Goal: Check status

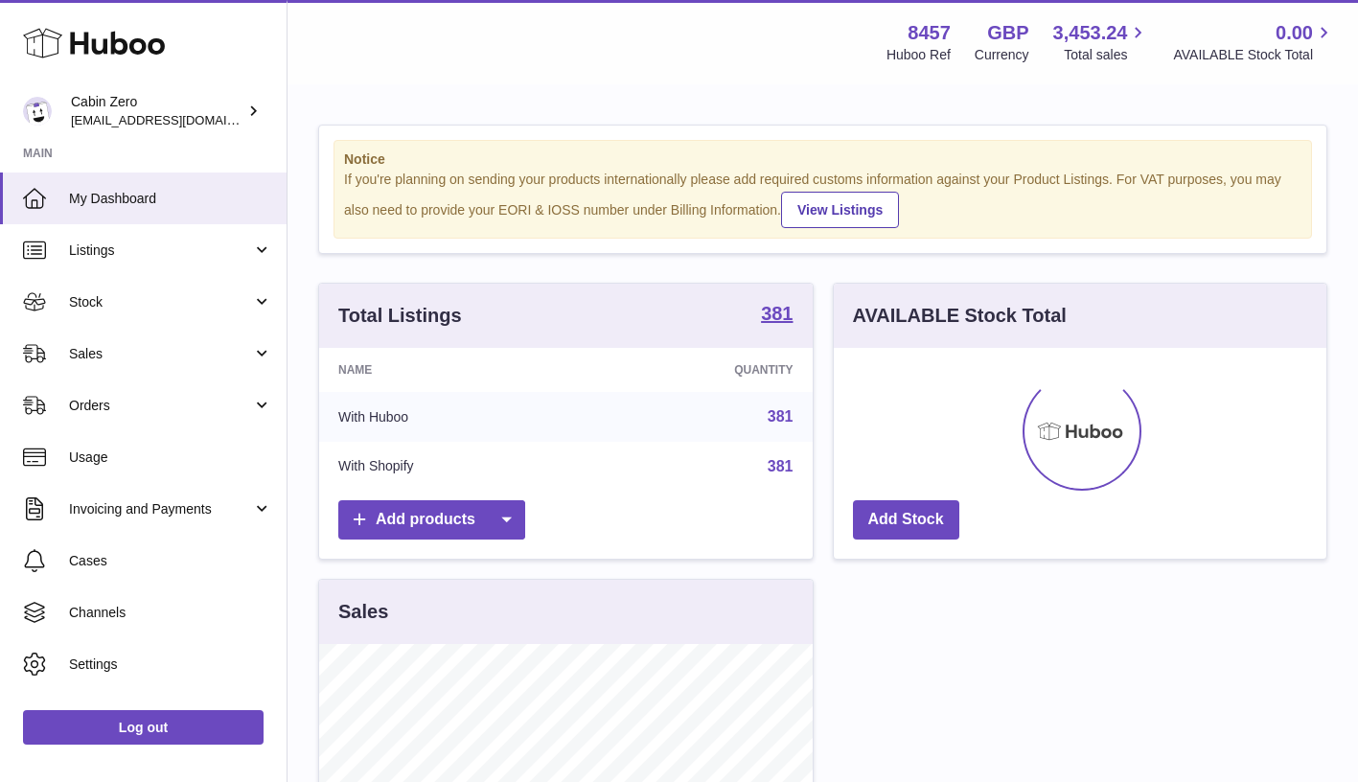
scroll to position [299, 492]
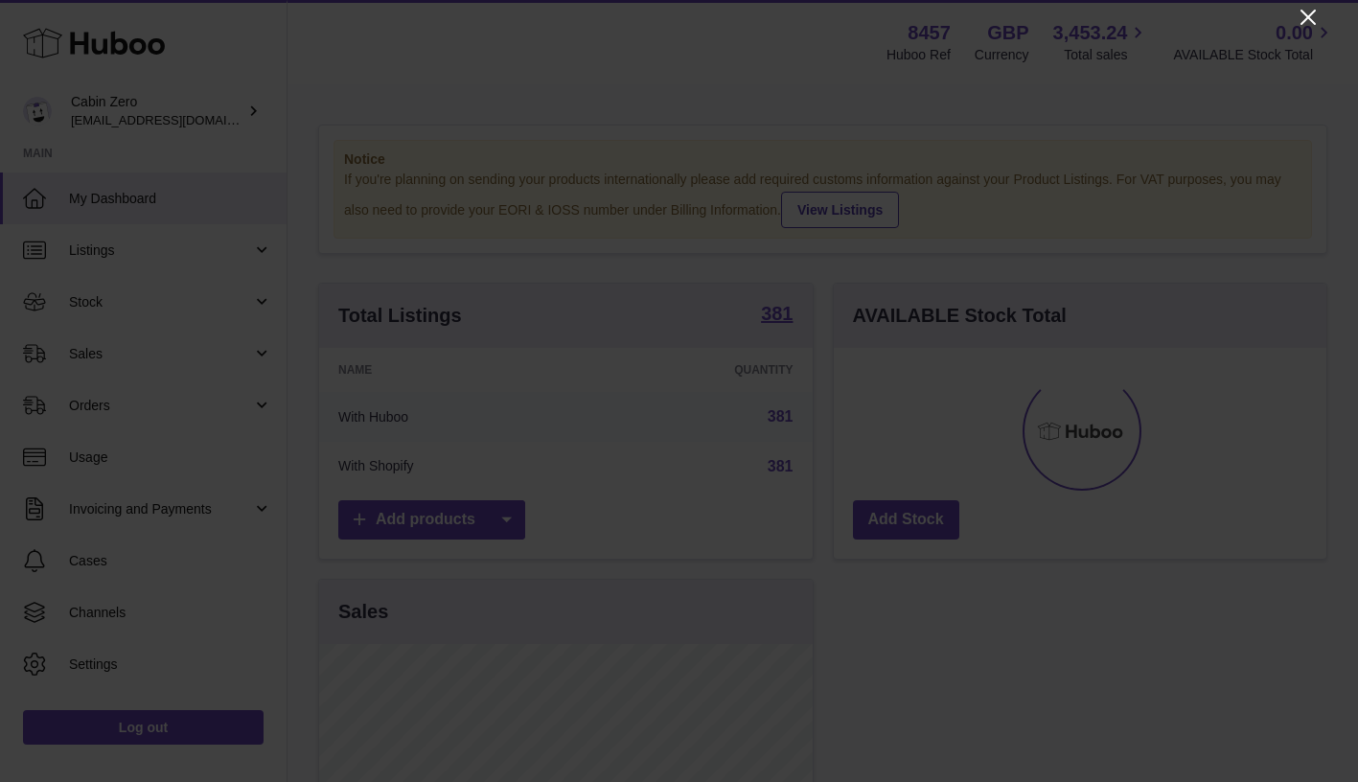
click at [1303, 20] on icon "Close" at bounding box center [1307, 17] width 23 height 23
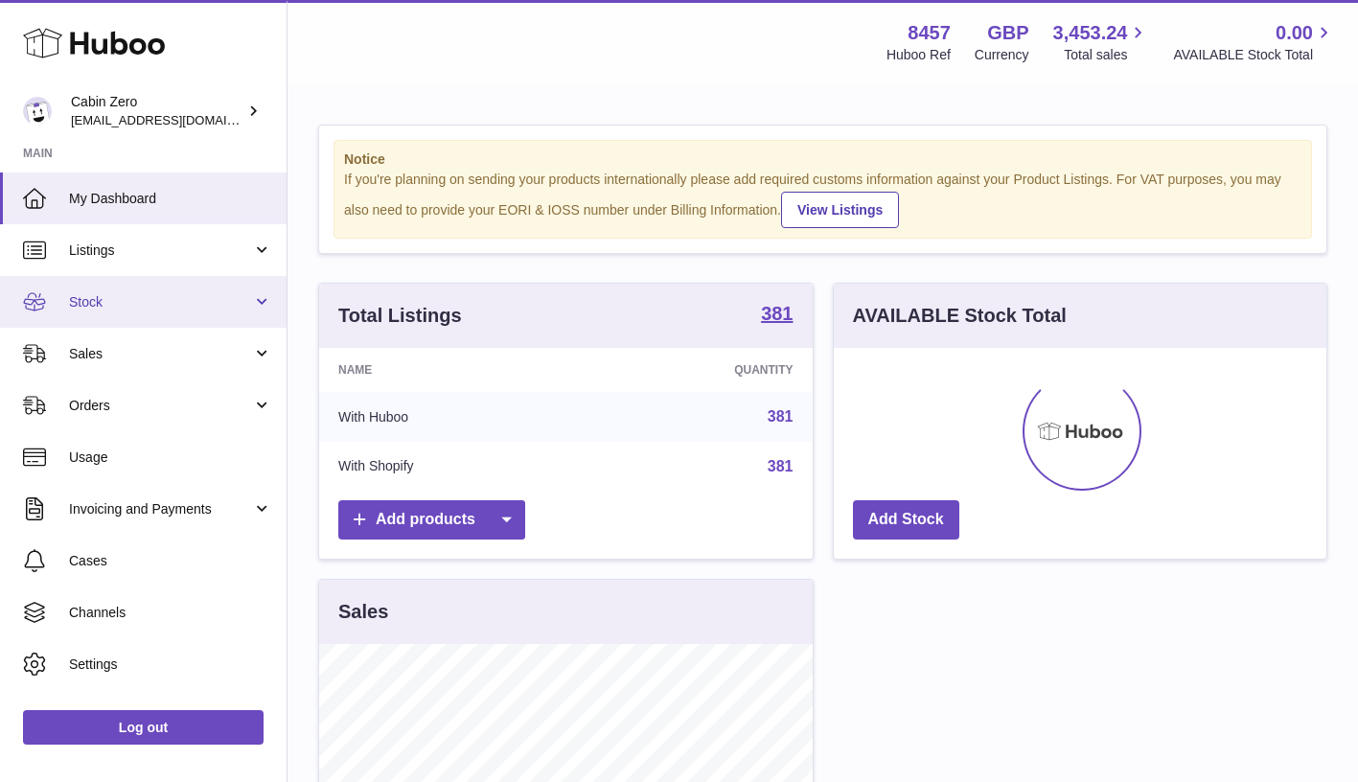
click at [203, 296] on span "Stock" at bounding box center [160, 302] width 183 height 18
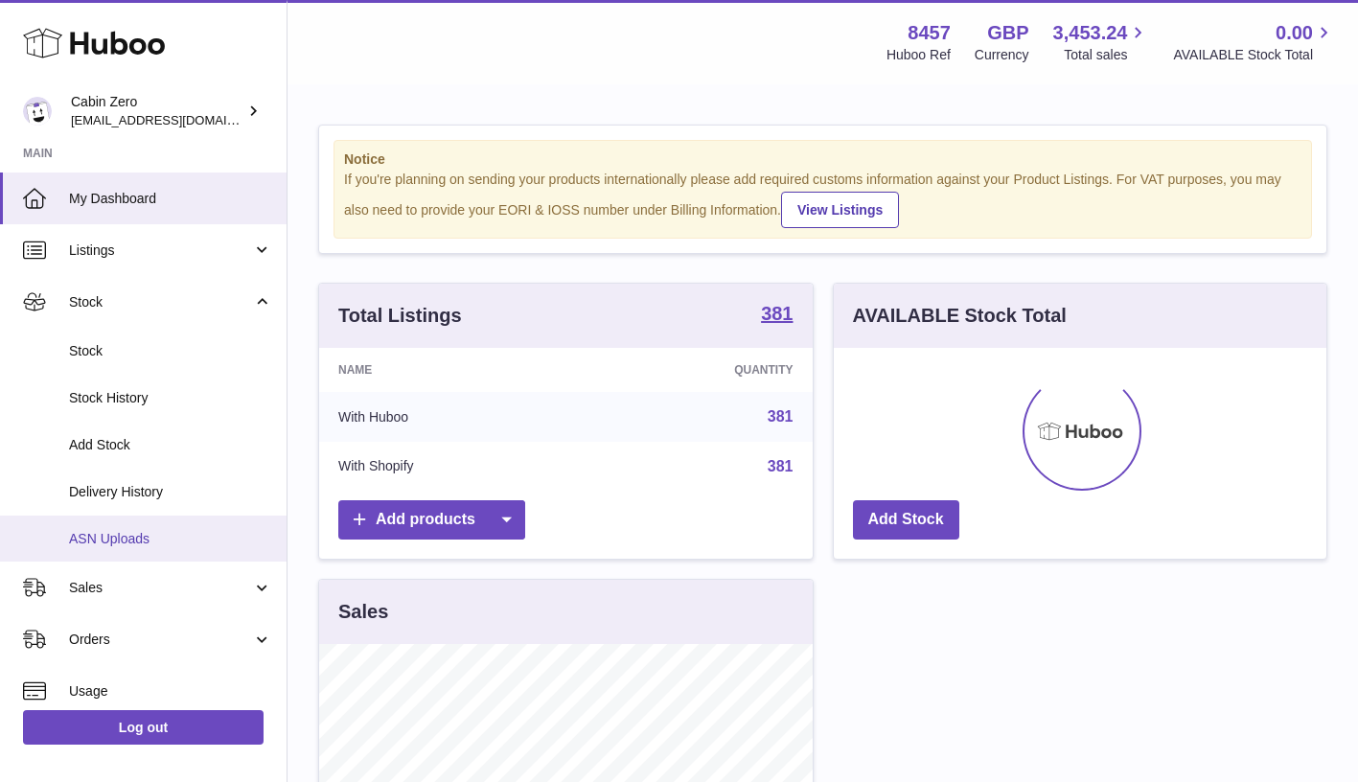
click at [138, 537] on span "ASN Uploads" at bounding box center [170, 539] width 203 height 18
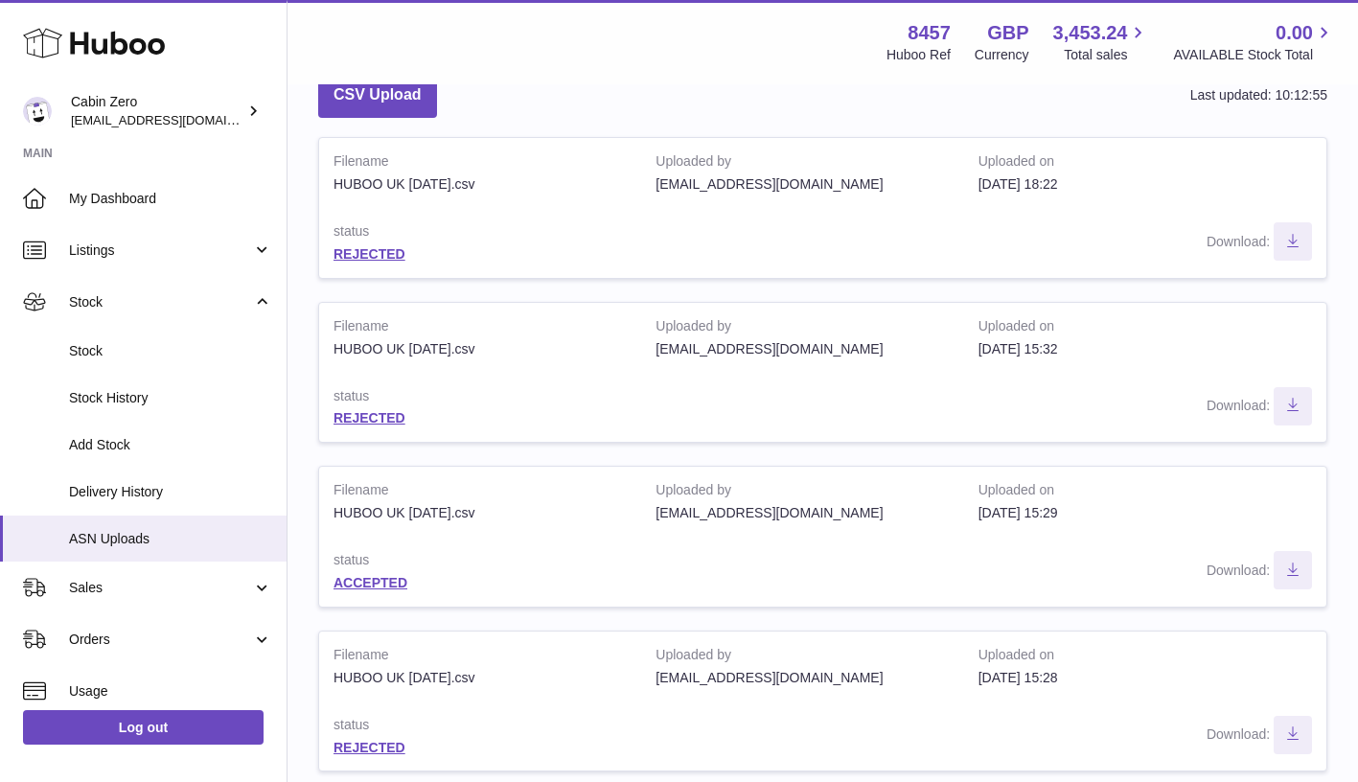
scroll to position [124, 0]
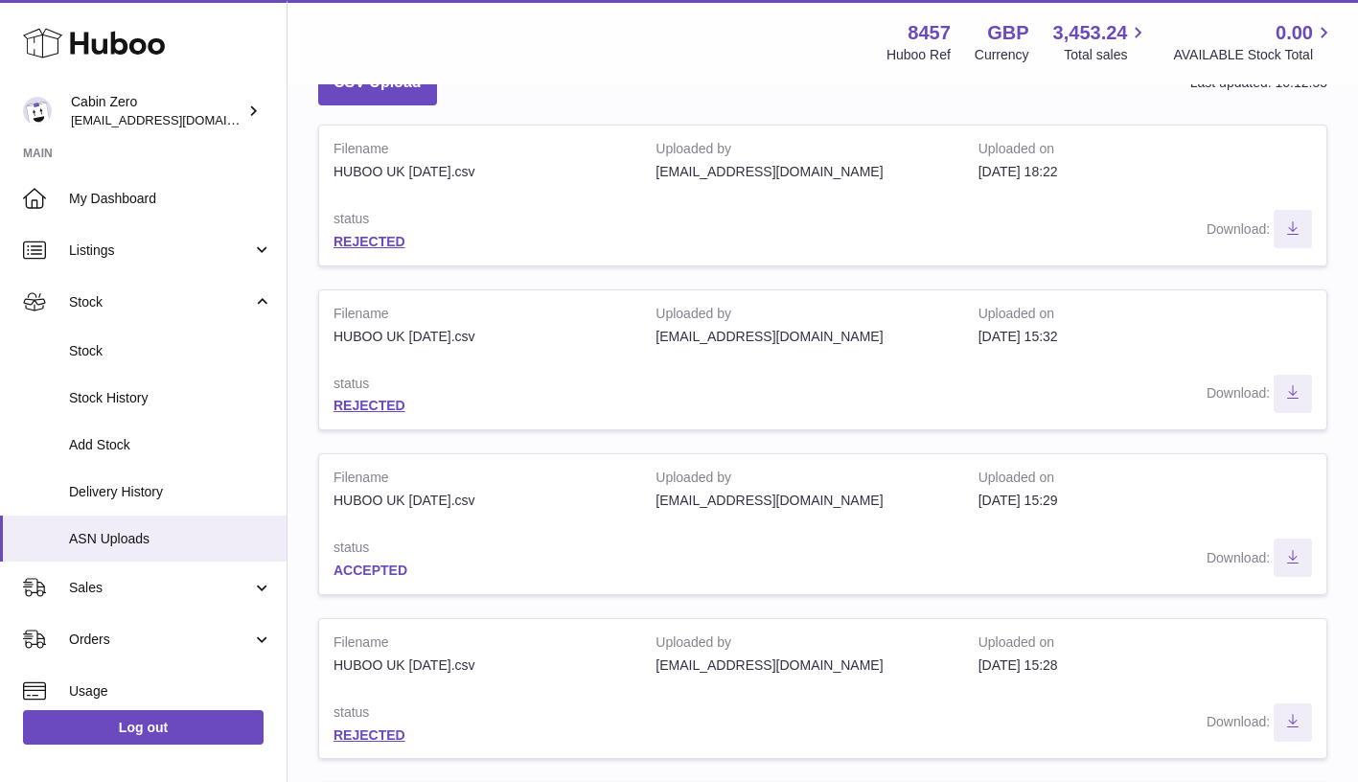
click at [391, 562] on link "ACCEPTED" at bounding box center [370, 569] width 74 height 15
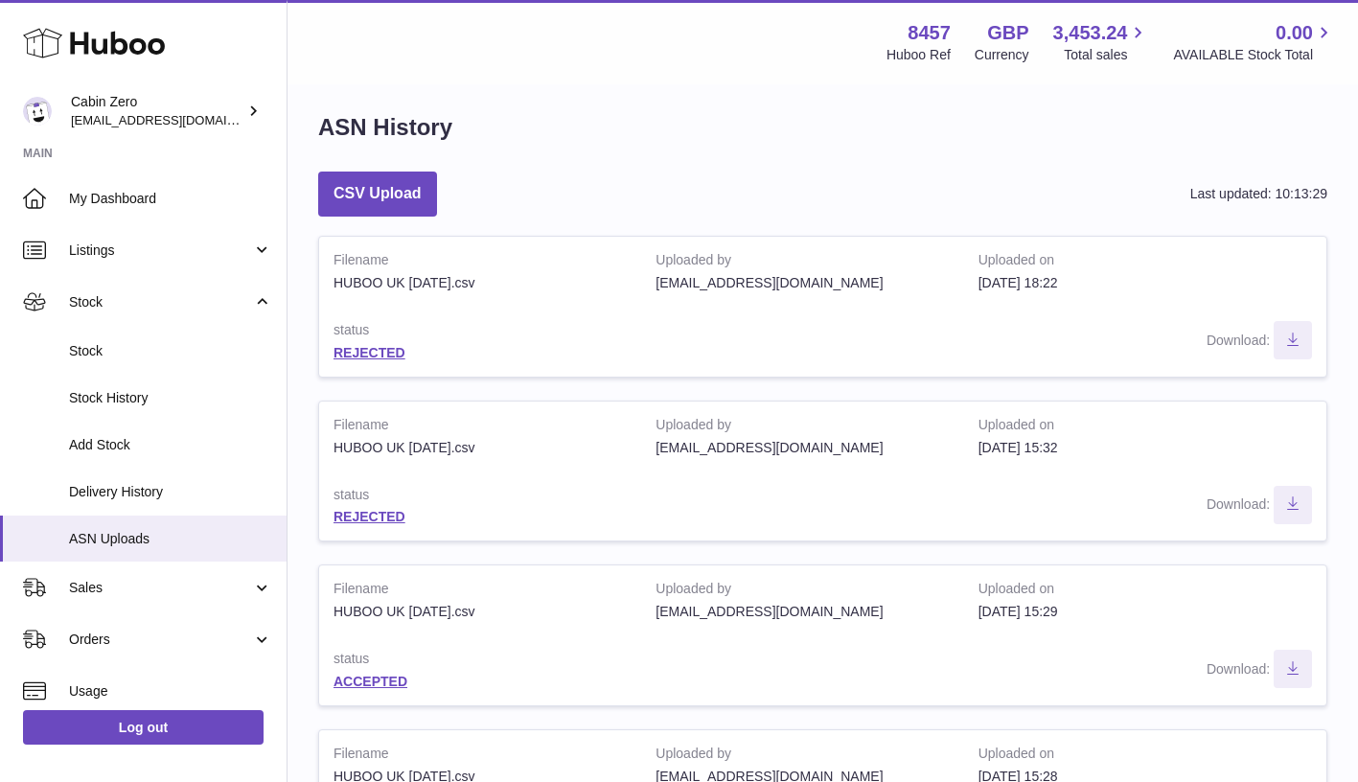
scroll to position [14, 0]
click at [375, 349] on link "REJECTED" at bounding box center [369, 350] width 72 height 15
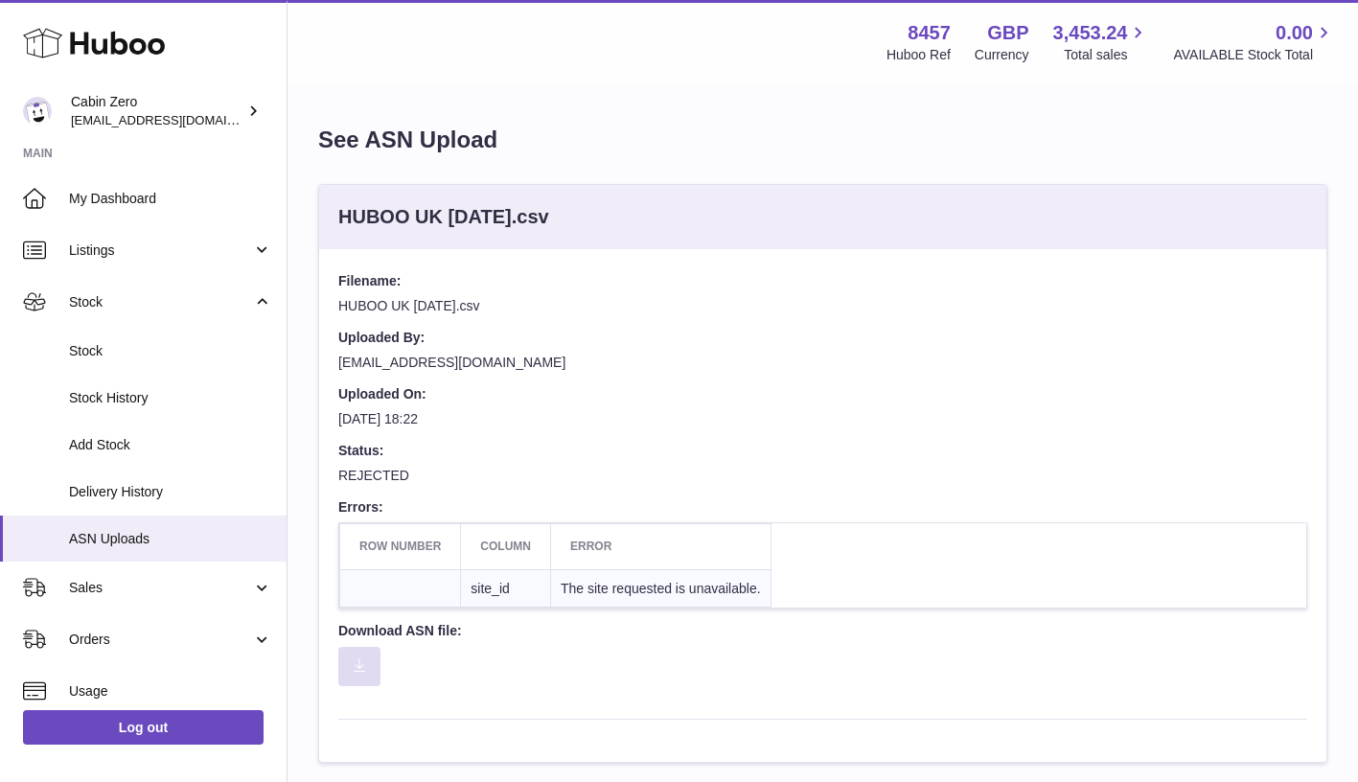
click at [365, 658] on icon "Download ASN file" at bounding box center [359, 664] width 11 height 13
